Goal: Task Accomplishment & Management: Use online tool/utility

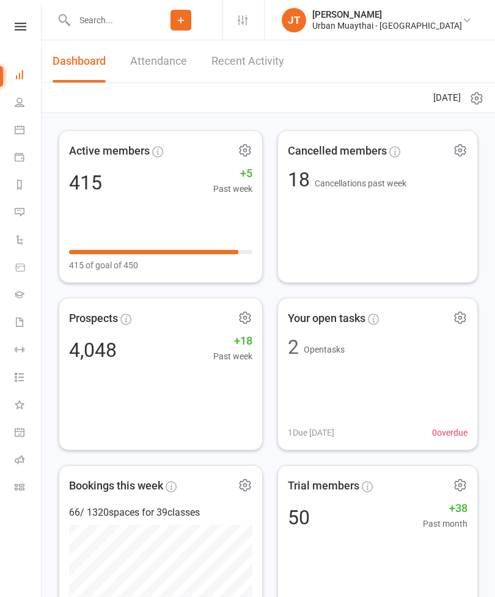
click at [20, 485] on icon at bounding box center [20, 487] width 10 height 10
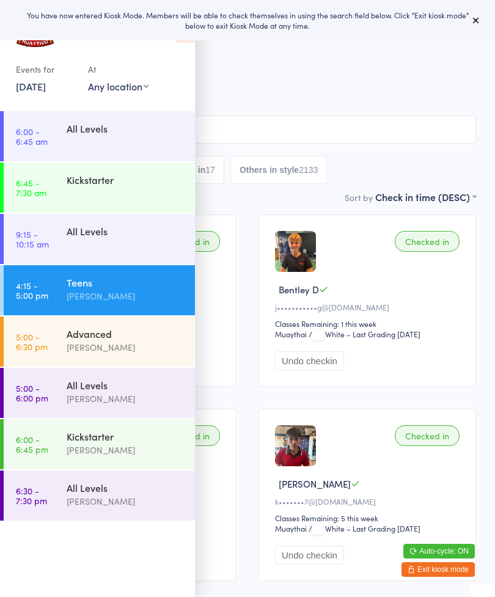
click at [477, 14] on button at bounding box center [476, 20] width 15 height 15
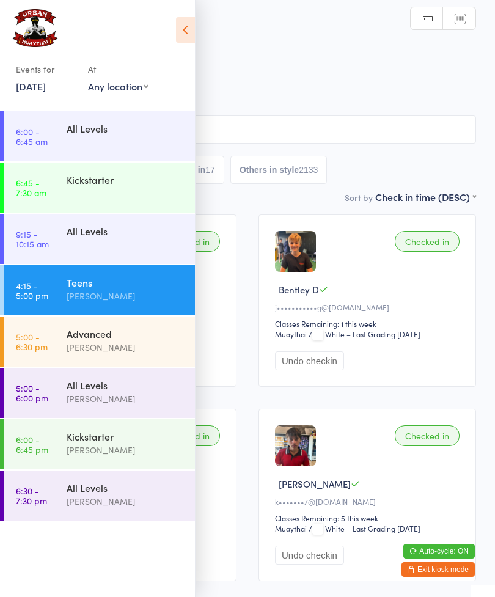
click at [192, 38] on icon at bounding box center [185, 30] width 19 height 26
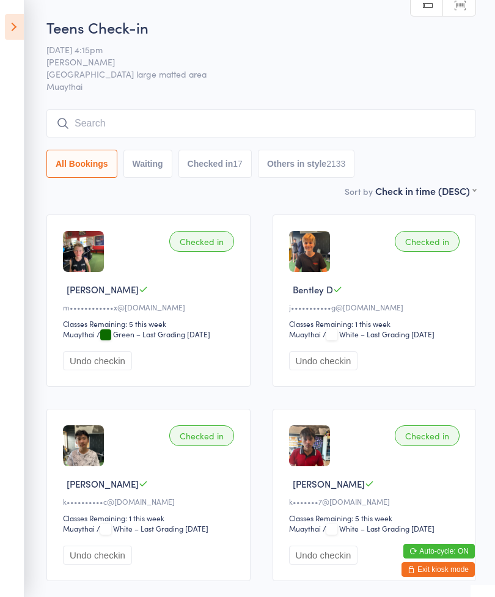
click at [89, 123] on input "search" at bounding box center [261, 123] width 430 height 28
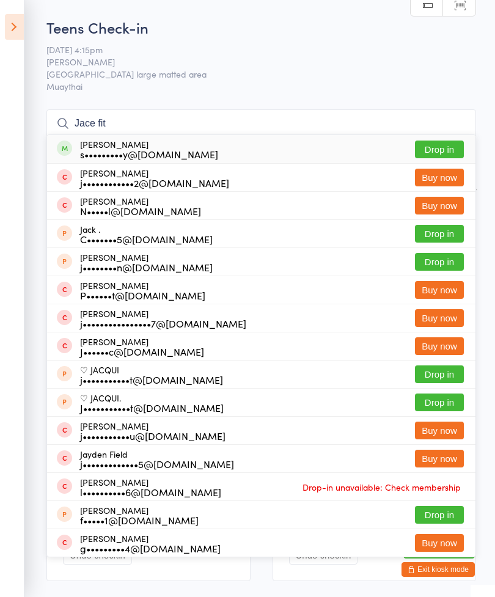
type input "Jace fit"
click at [436, 150] on button "Drop in" at bounding box center [439, 150] width 49 height 18
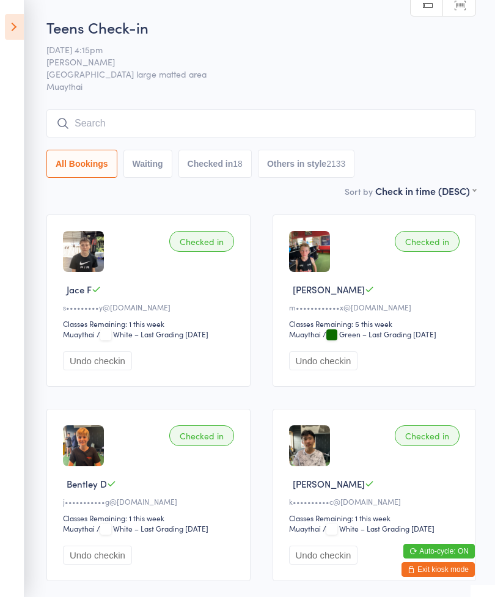
click at [89, 127] on input "search" at bounding box center [261, 123] width 430 height 28
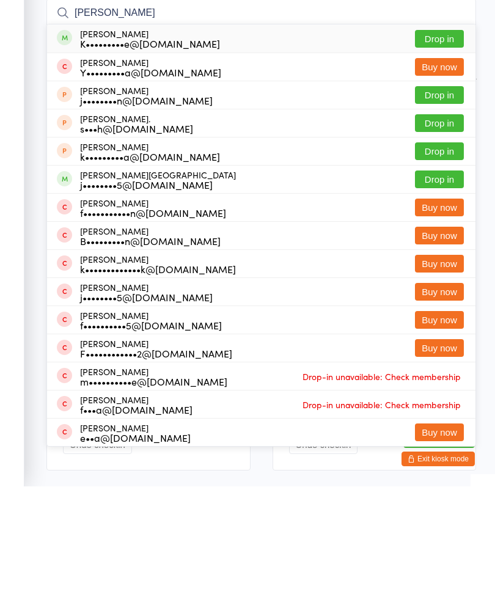
type input "Finn coyle"
click at [441, 141] on button "Drop in" at bounding box center [439, 150] width 49 height 18
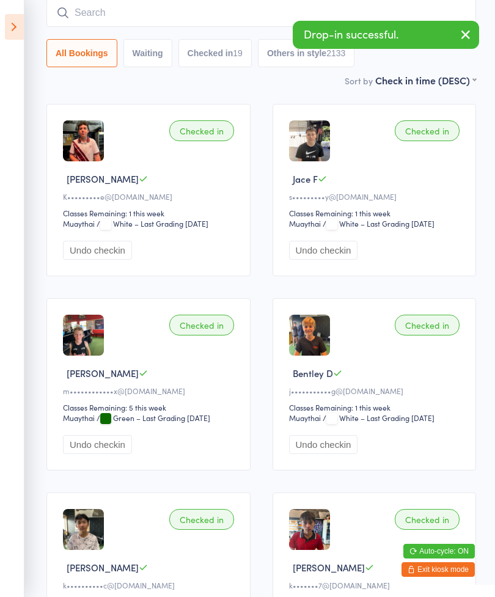
click at [89, 17] on input "search" at bounding box center [261, 13] width 430 height 28
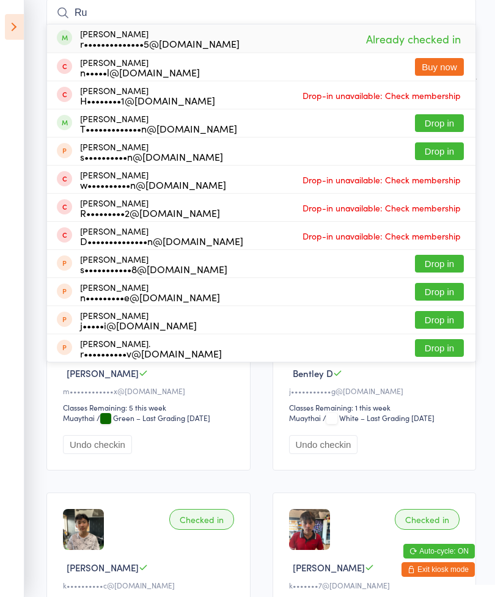
type input "R"
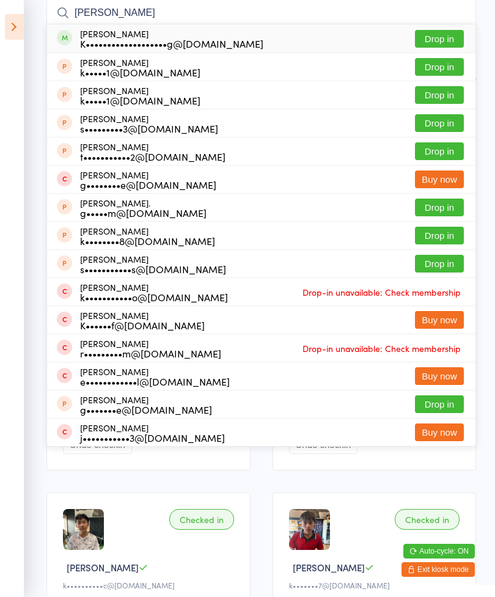
type input "Kasey gray"
click at [438, 44] on button "Drop in" at bounding box center [439, 39] width 49 height 18
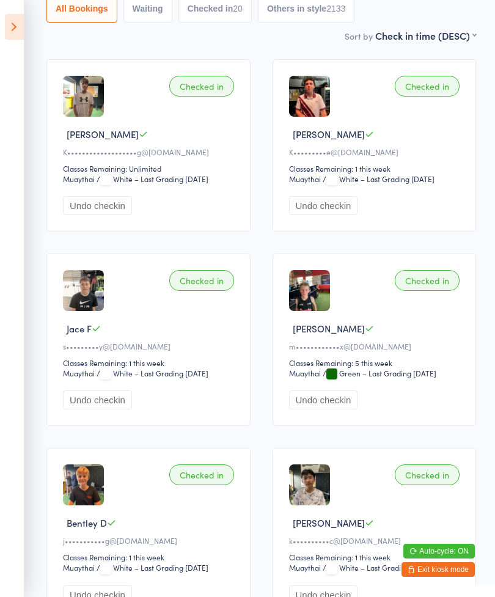
scroll to position [0, 0]
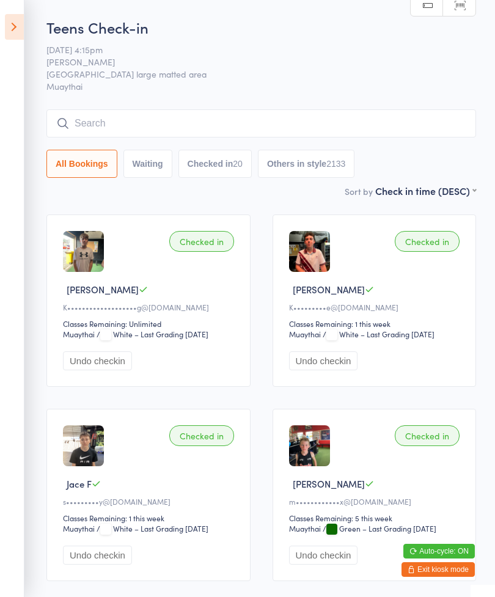
click at [89, 128] on input "search" at bounding box center [261, 123] width 430 height 28
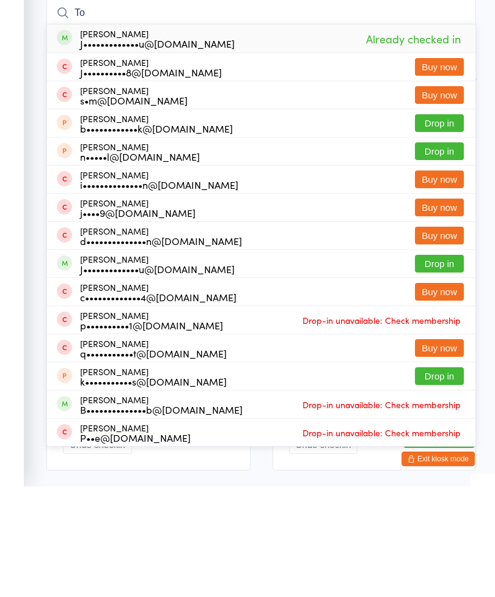
type input "T"
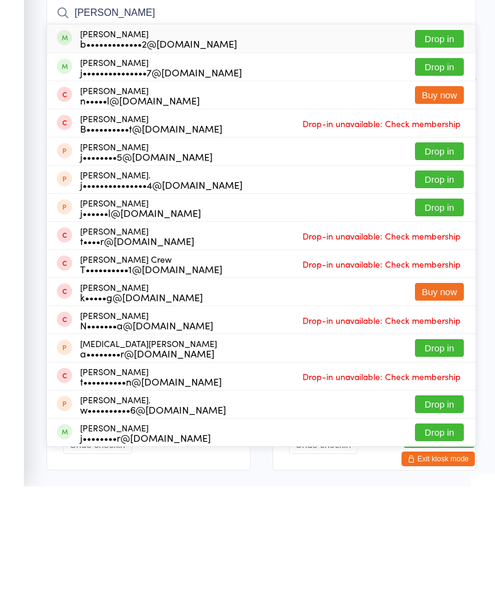
type input "Jake taylor"
click at [446, 141] on button "Drop in" at bounding box center [439, 150] width 49 height 18
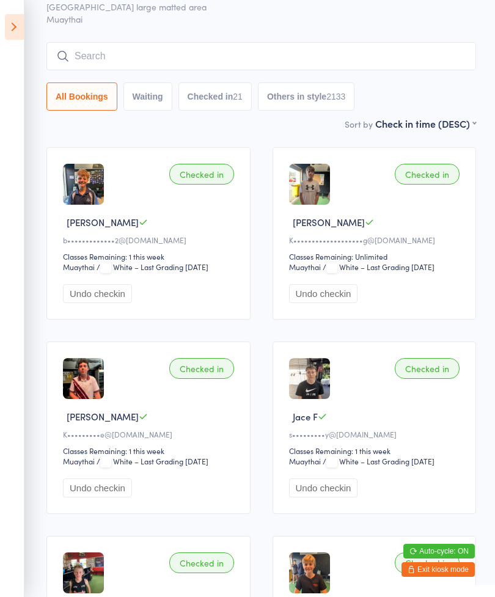
scroll to position [67, 0]
click at [81, 56] on input "search" at bounding box center [261, 57] width 430 height 28
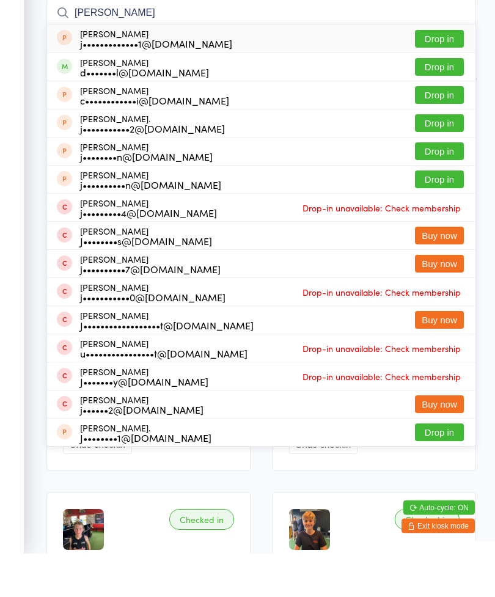
type input "Jake chap"
click at [442, 102] on button "Drop in" at bounding box center [439, 111] width 49 height 18
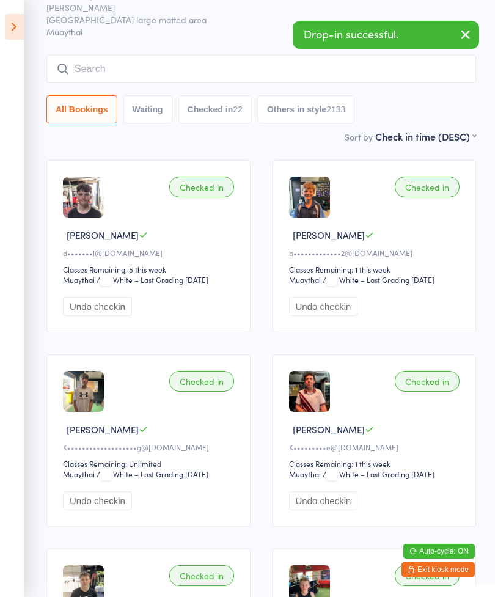
scroll to position [0, 0]
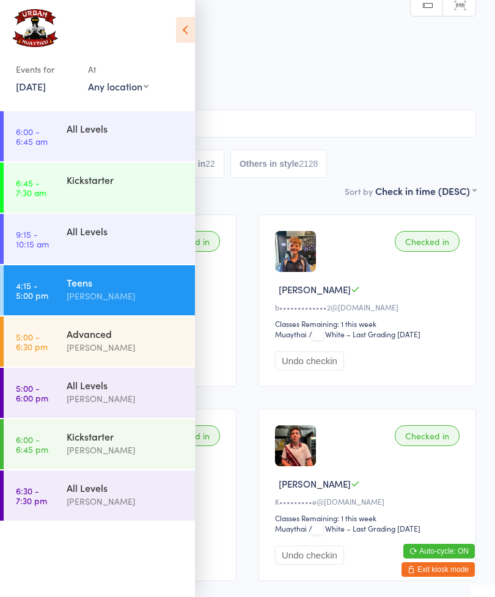
click at [261, 57] on span "Harry Ritter" at bounding box center [238, 62] width 438 height 12
